Goal: Entertainment & Leisure: Consume media (video, audio)

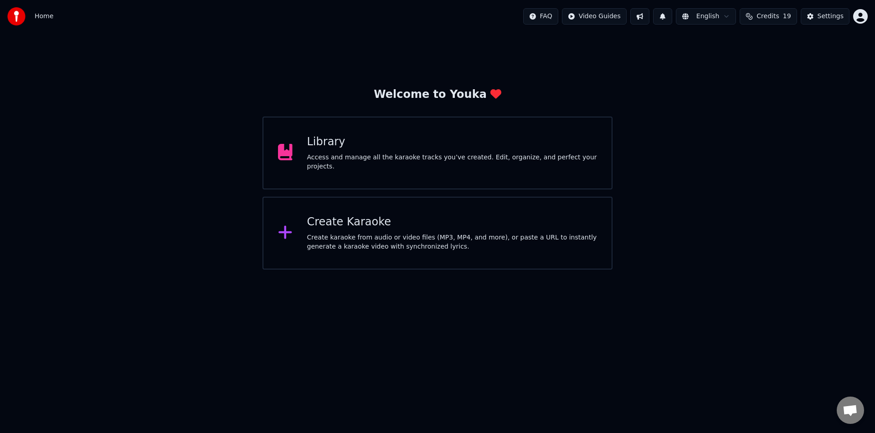
click at [437, 170] on div "Access and manage all the karaoke tracks you’ve created. Edit, organize, and pe…" at bounding box center [452, 162] width 290 height 18
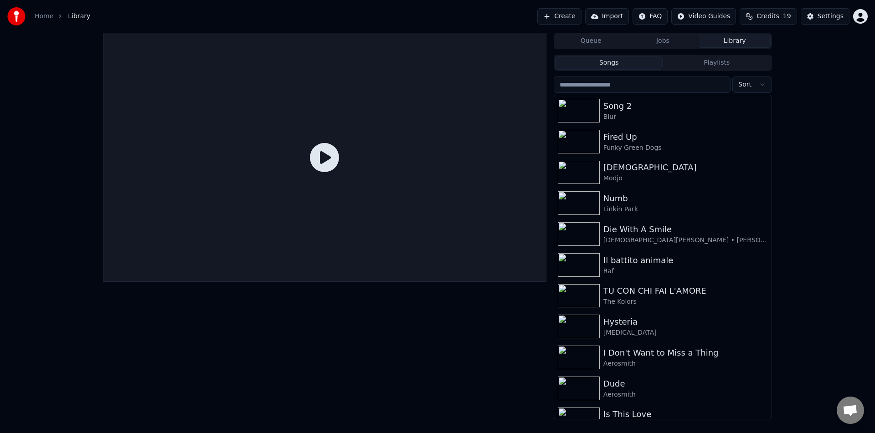
click at [632, 86] on input "search" at bounding box center [642, 85] width 177 height 16
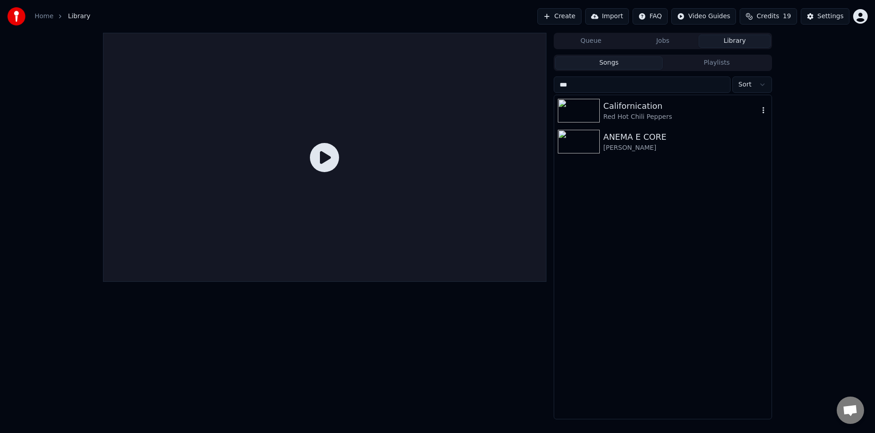
type input "***"
click at [642, 113] on div "Red Hot Chili Peppers" at bounding box center [680, 117] width 155 height 9
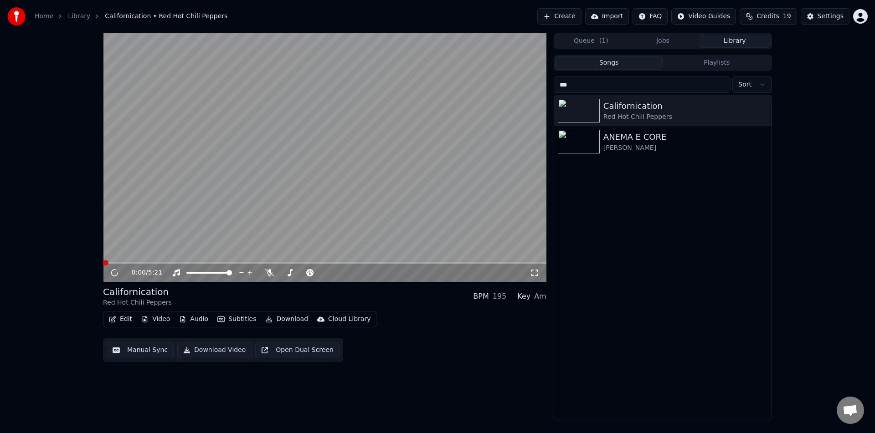
click at [535, 274] on icon at bounding box center [534, 272] width 9 height 7
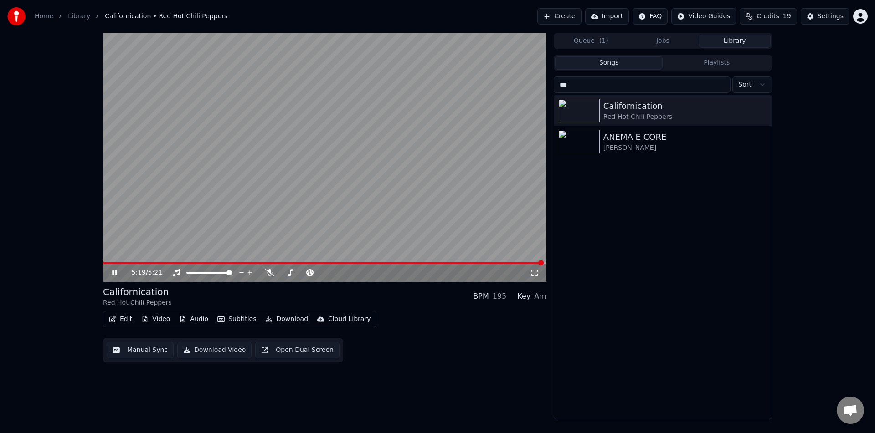
click at [118, 272] on icon at bounding box center [120, 272] width 21 height 7
